Goal: Find specific page/section: Find specific page/section

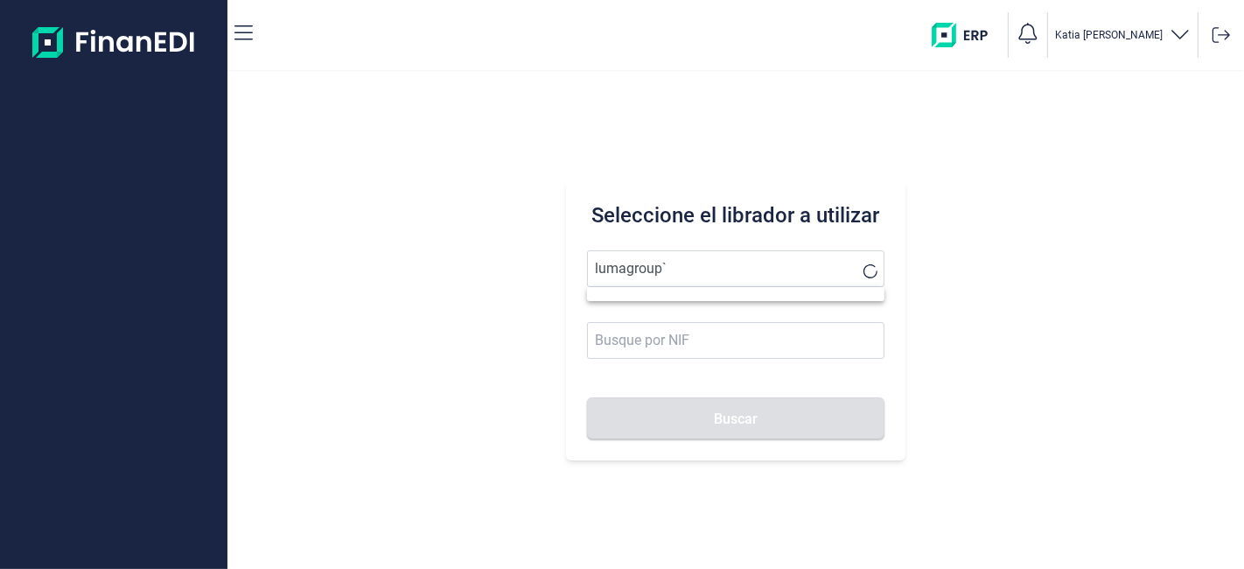
click at [587, 397] on button "Buscar" at bounding box center [735, 418] width 297 height 42
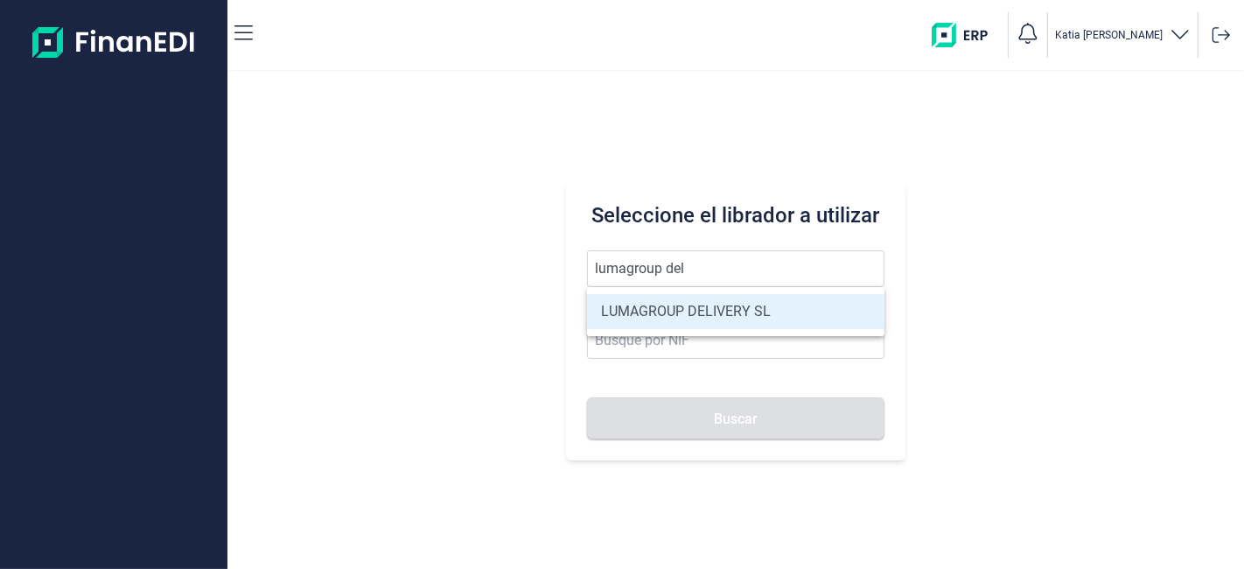
type input "LUMAGROUP DELIVERY SL"
type input "B86582939"
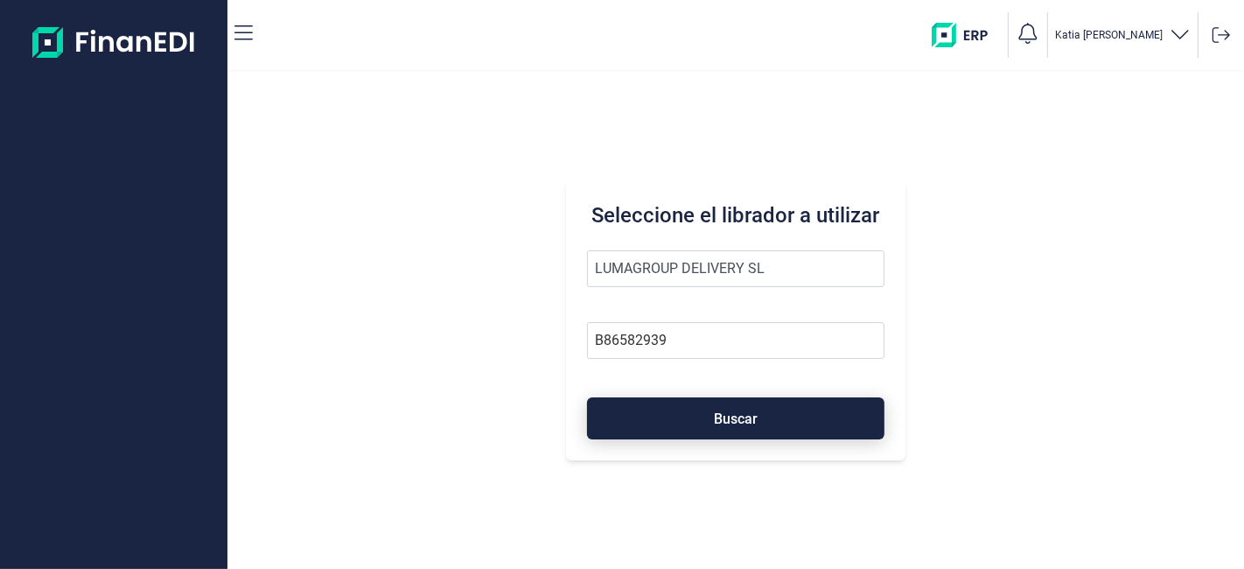
type input "LUMAGROUP DELIVERY SL"
click at [724, 420] on span "Buscar" at bounding box center [736, 418] width 44 height 13
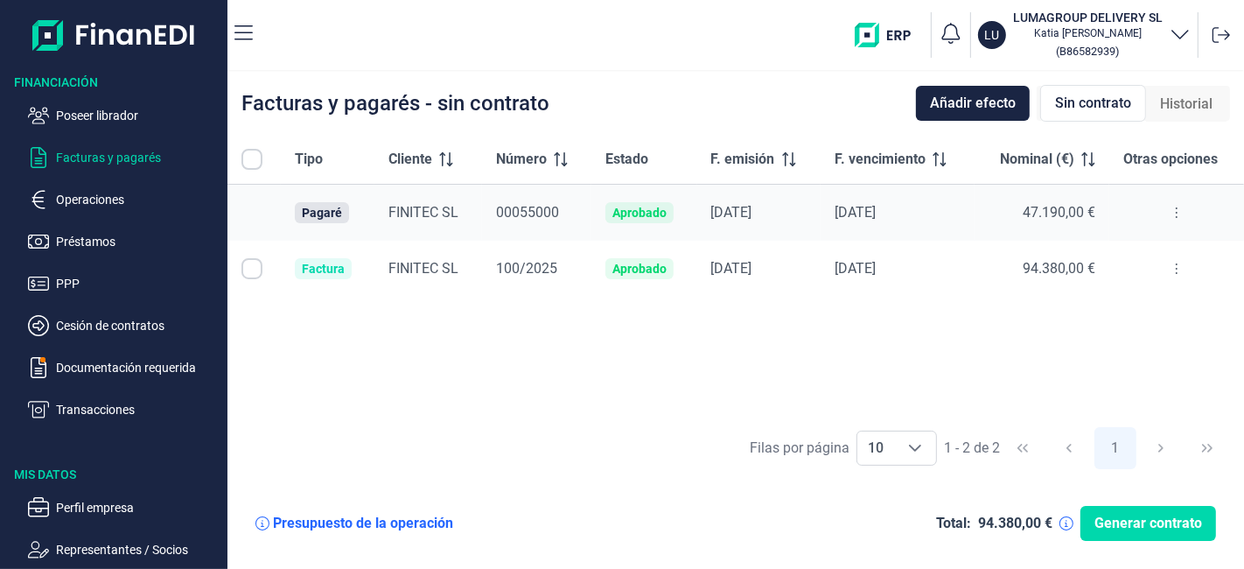
checkbox input "true"
click at [1174, 213] on button at bounding box center [1177, 213] width 32 height 28
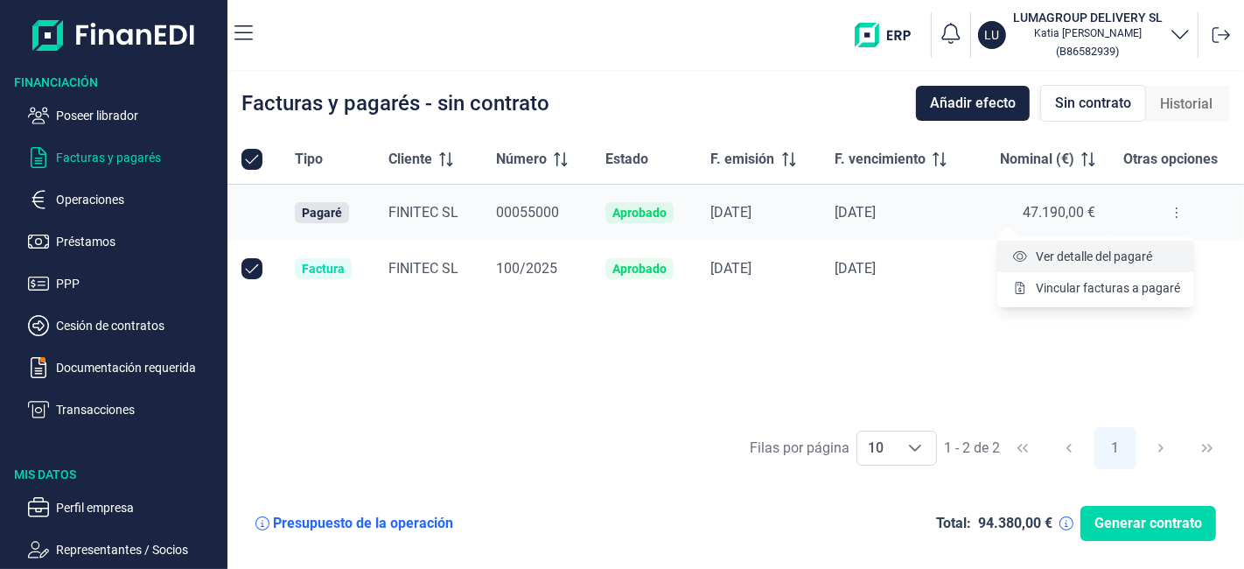
click at [1122, 248] on span "Ver detalle del pagaré" at bounding box center [1094, 257] width 116 height 18
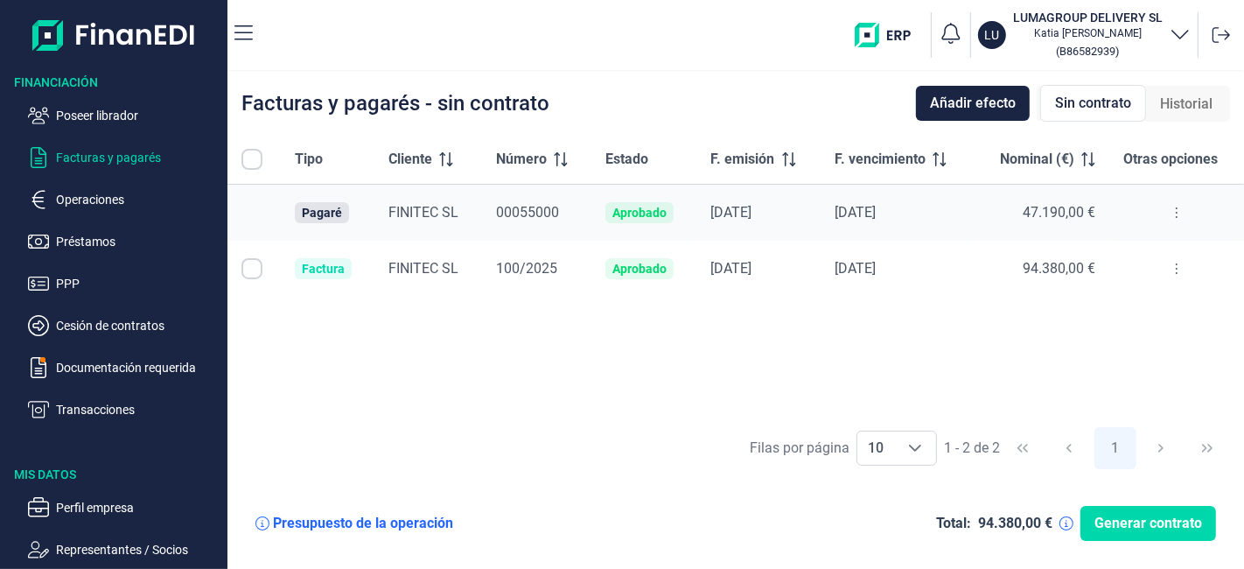
checkbox input "true"
click at [245, 267] on input "Row Unselected null" at bounding box center [252, 268] width 21 height 21
checkbox input "false"
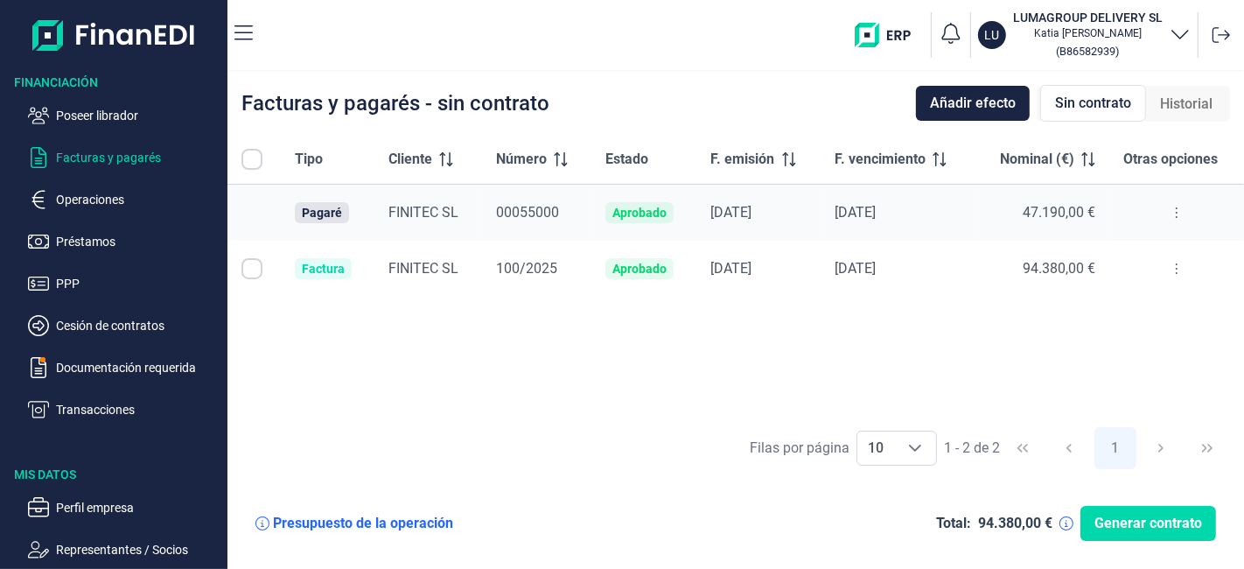
checkbox input "true"
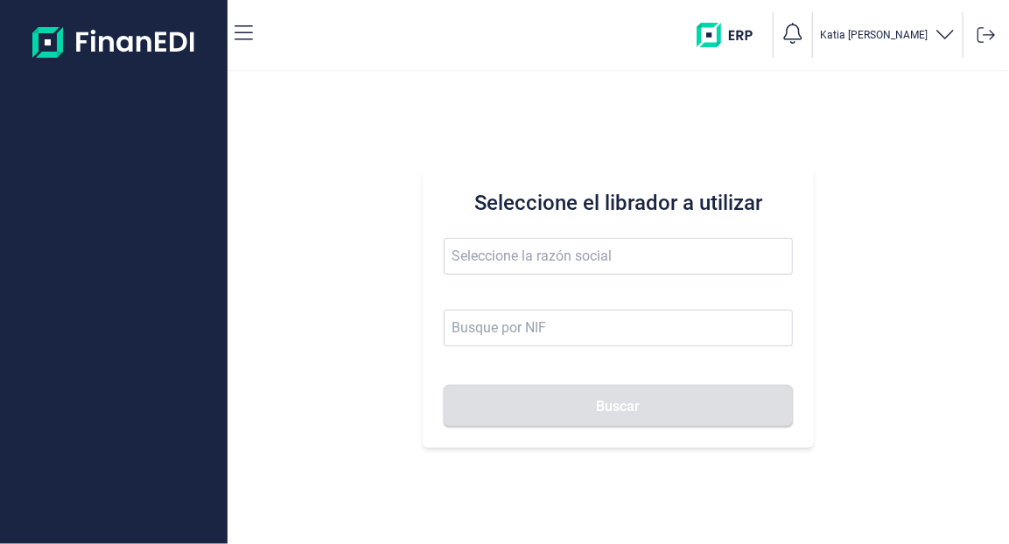
click at [579, 244] on input "text" at bounding box center [618, 256] width 349 height 37
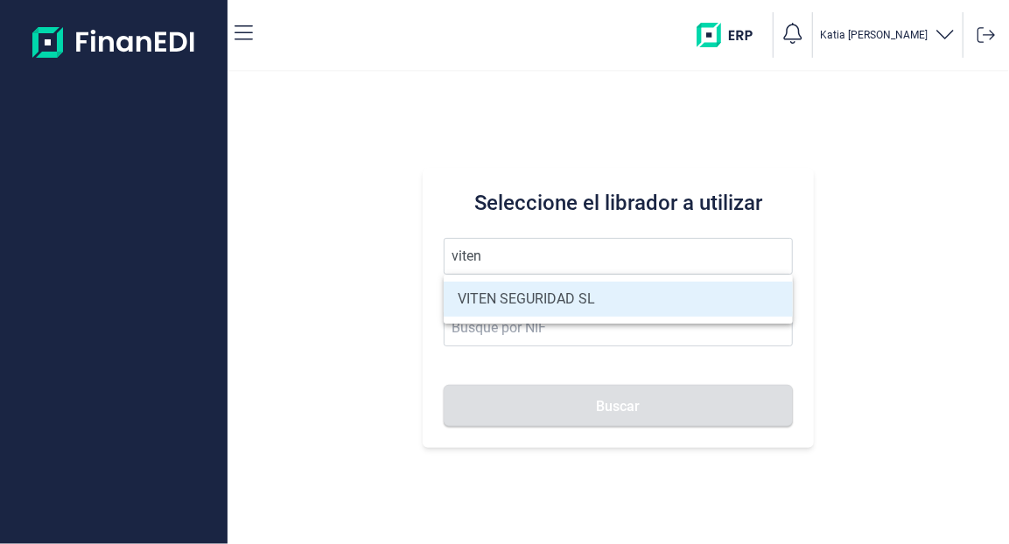
type input "VITEN SEGURIDAD SL"
type input "B83744680"
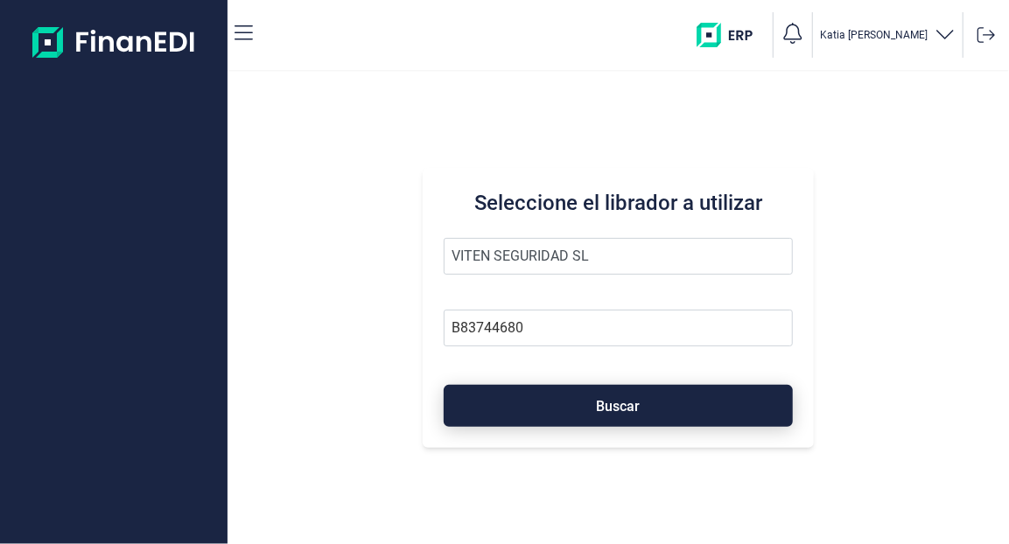
type input "VITEN SEGURIDAD SL"
click at [577, 405] on button "Buscar" at bounding box center [618, 406] width 349 height 42
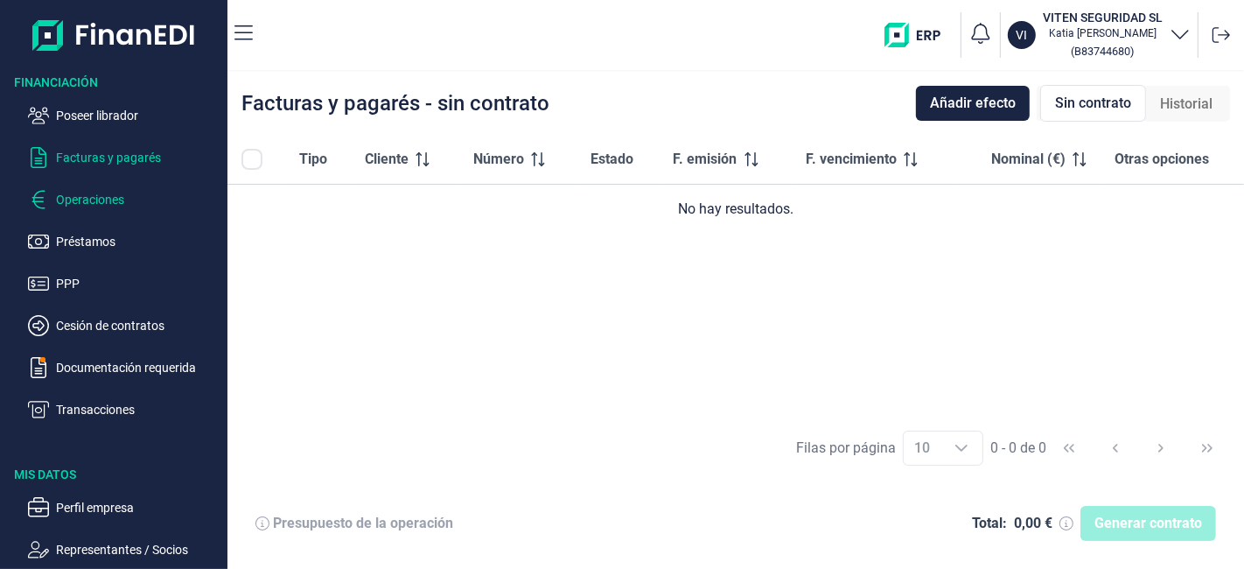
click at [91, 205] on p "Operaciones" at bounding box center [138, 199] width 165 height 21
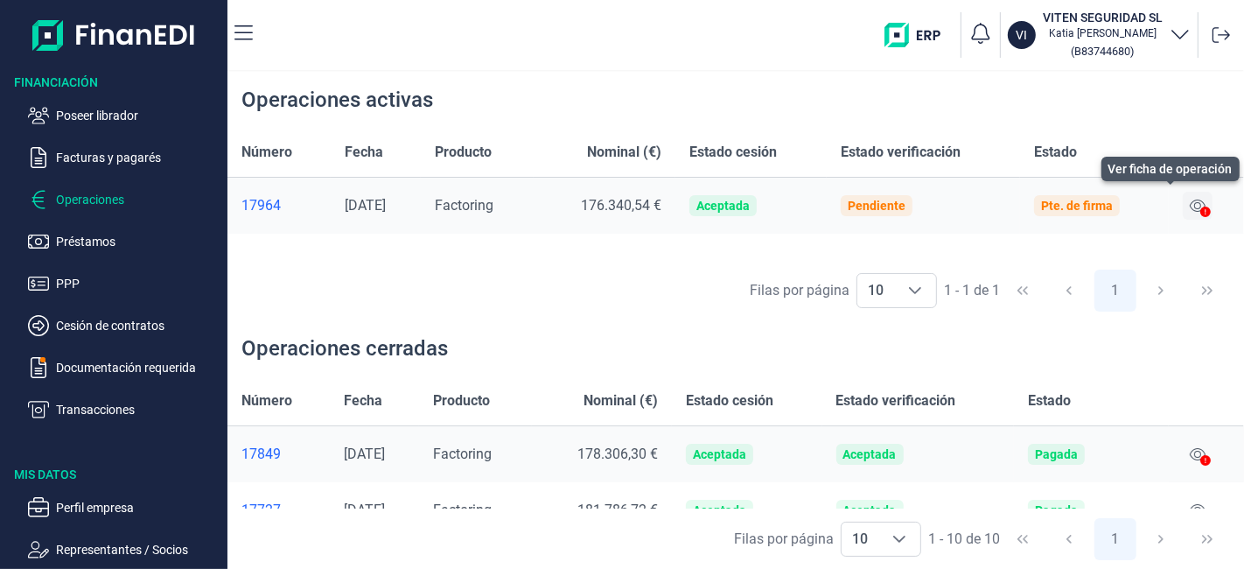
click at [1008, 206] on button at bounding box center [1198, 206] width 30 height 28
click at [1008, 205] on icon at bounding box center [1198, 206] width 16 height 14
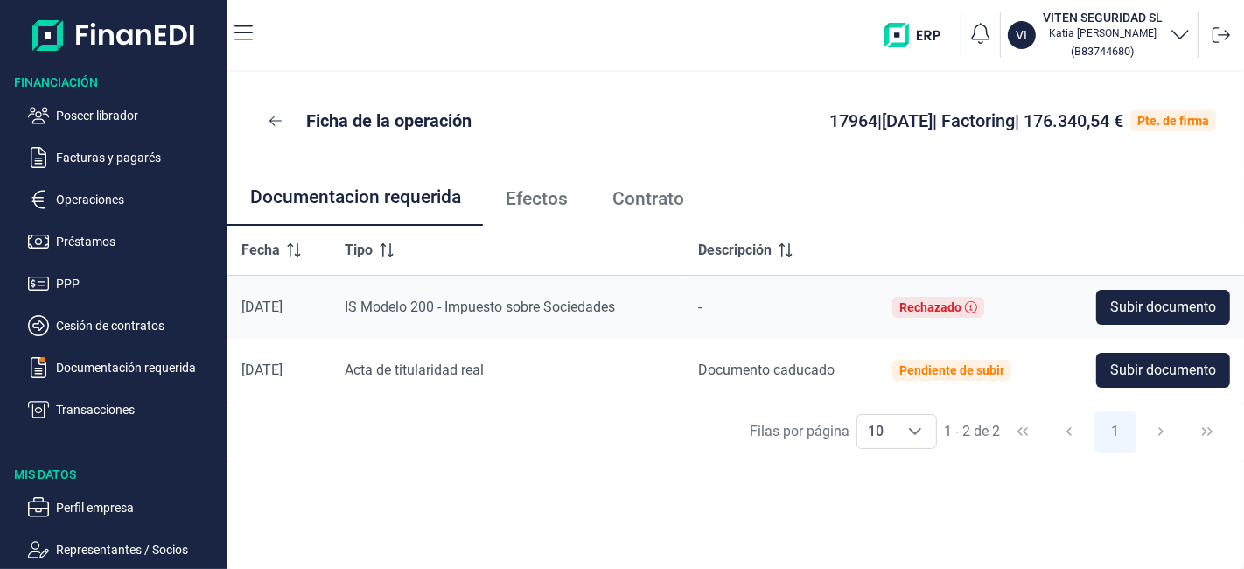
click at [112, 188] on ul "Poseer librador Facturas y pagarés Operaciones Préstamos PPP Cesión de contrato…" at bounding box center [114, 255] width 228 height 329
click at [112, 193] on p "Operaciones" at bounding box center [138, 199] width 165 height 21
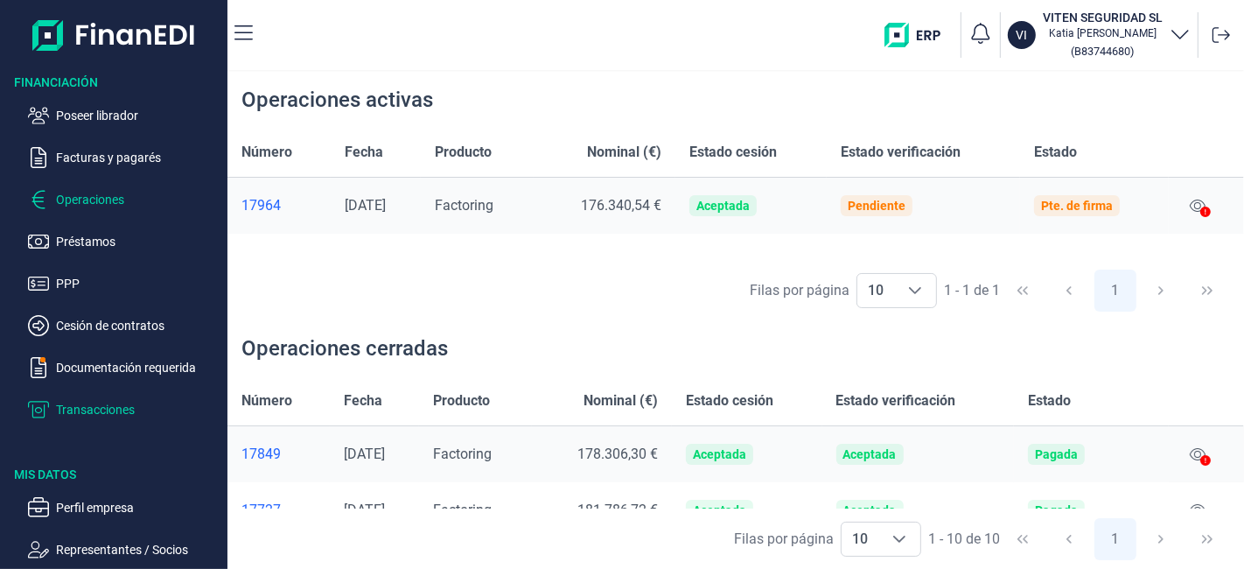
click at [129, 404] on p "Transacciones" at bounding box center [138, 409] width 165 height 21
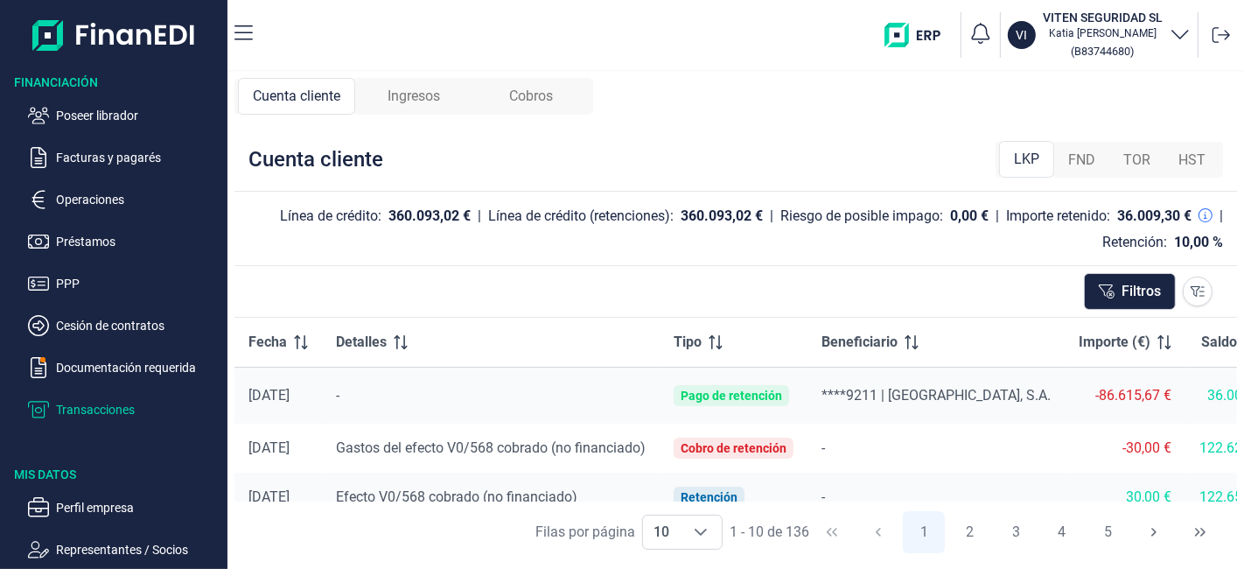
click at [1008, 153] on span "TOR" at bounding box center [1137, 160] width 27 height 21
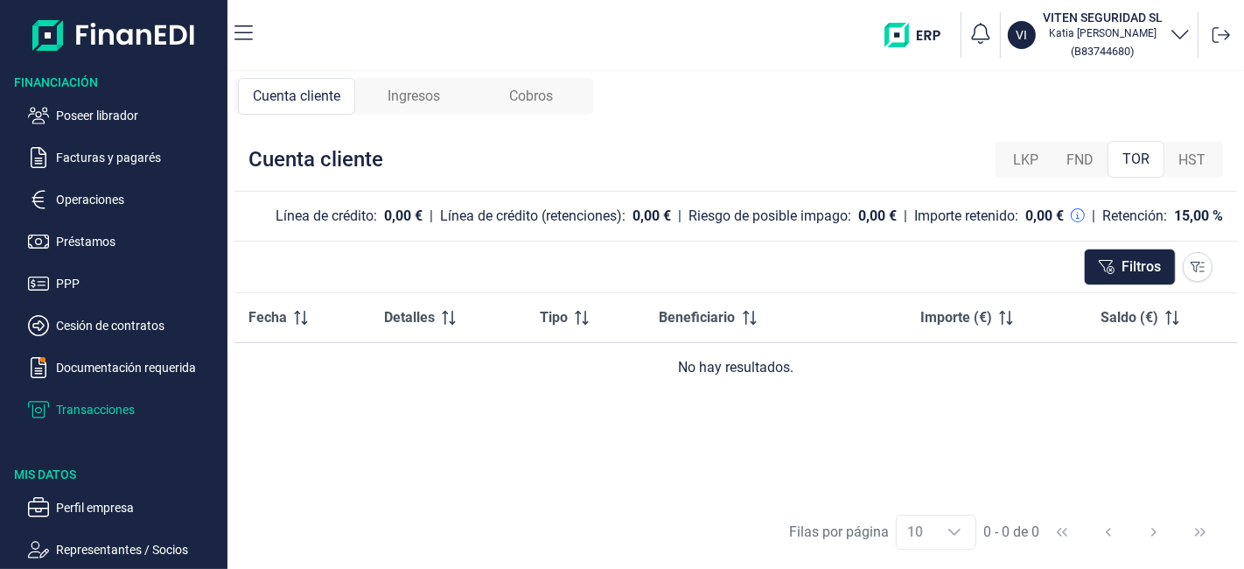
click at [1008, 161] on span "LKP" at bounding box center [1025, 160] width 25 height 21
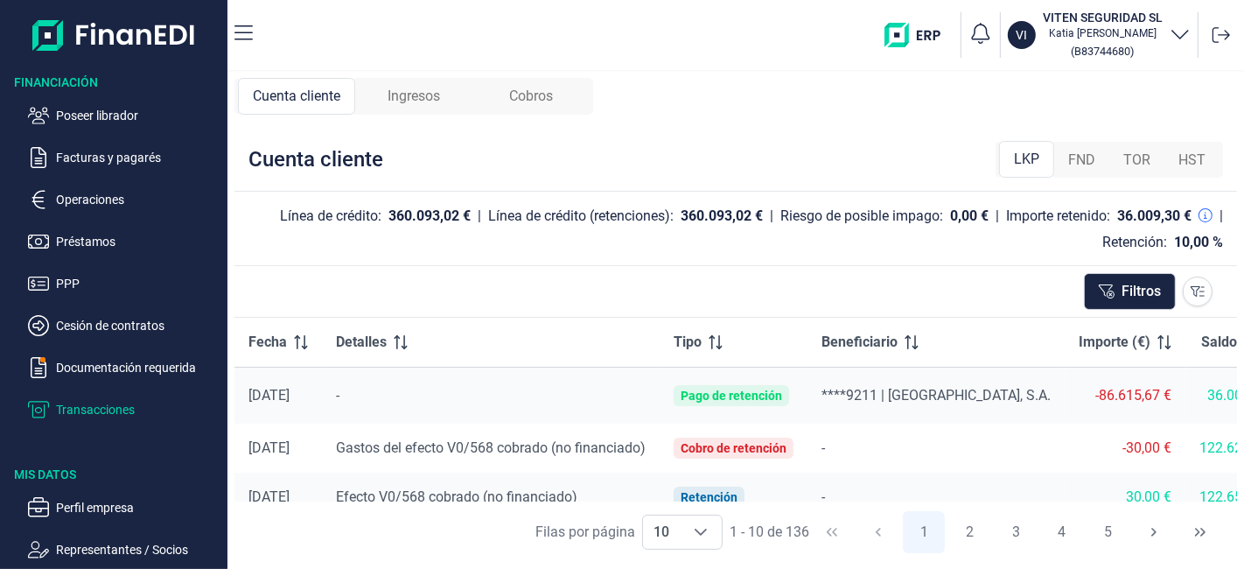
click at [410, 94] on span "Ingresos" at bounding box center [414, 96] width 53 height 21
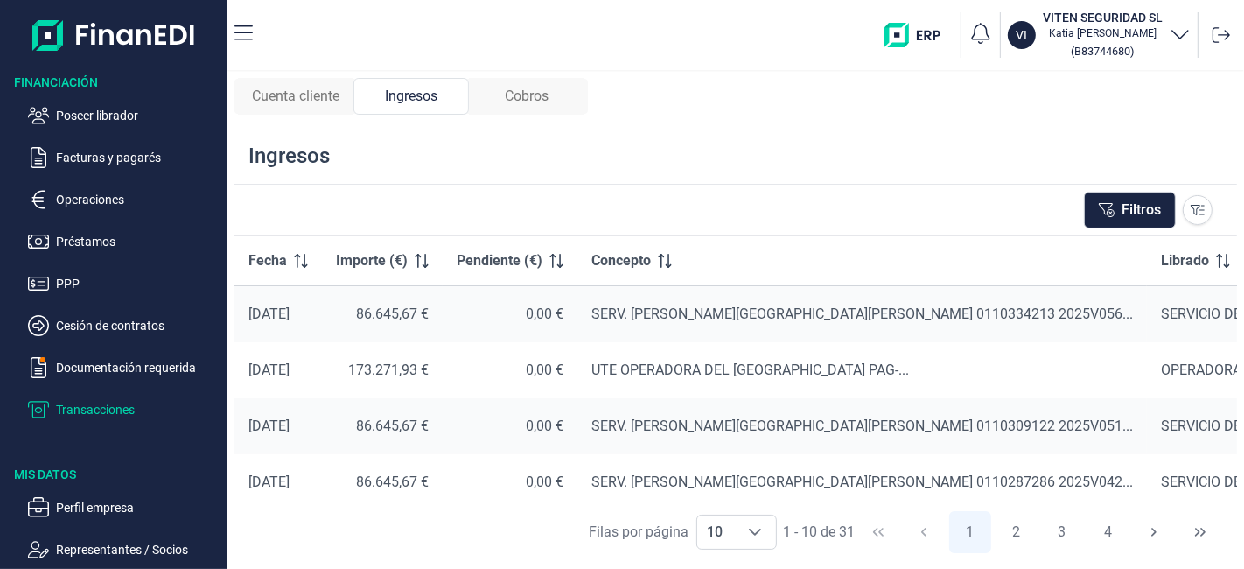
click at [525, 82] on div "Cobros" at bounding box center [527, 96] width 116 height 37
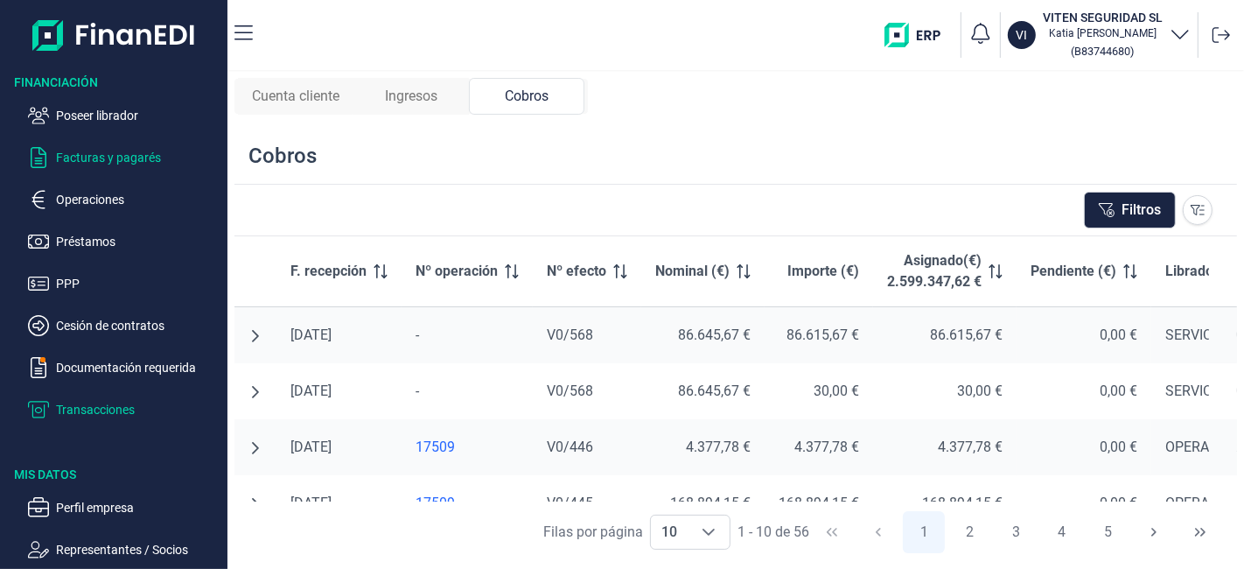
click at [126, 161] on p "Facturas y pagarés" at bounding box center [138, 157] width 165 height 21
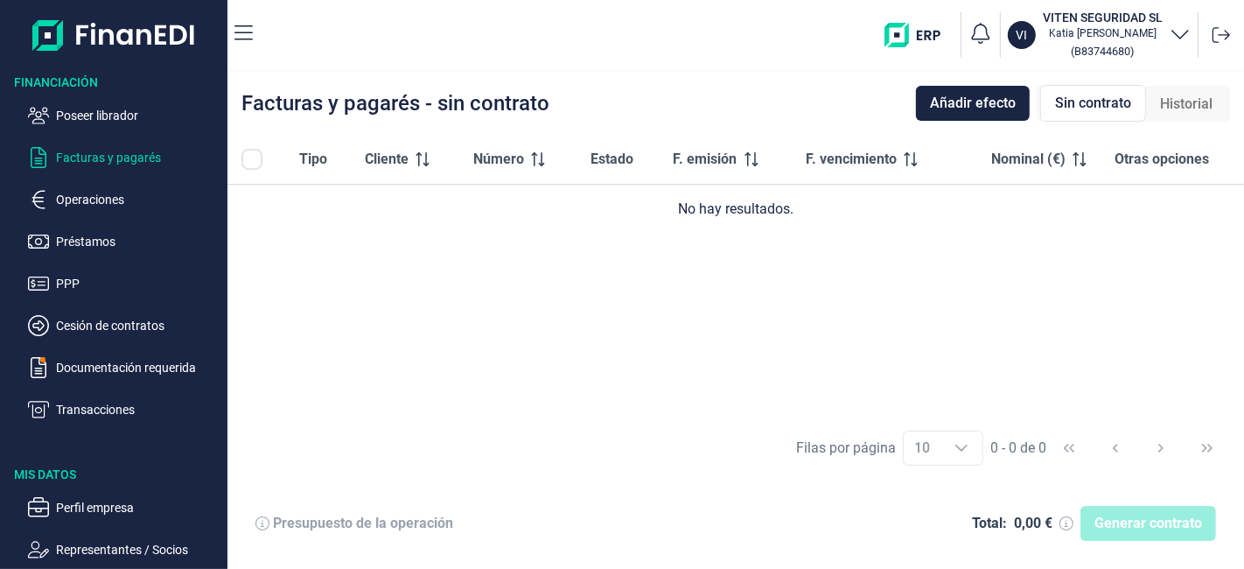
click at [1008, 100] on span "Sin contrato" at bounding box center [1093, 103] width 76 height 21
